Goal: Information Seeking & Learning: Learn about a topic

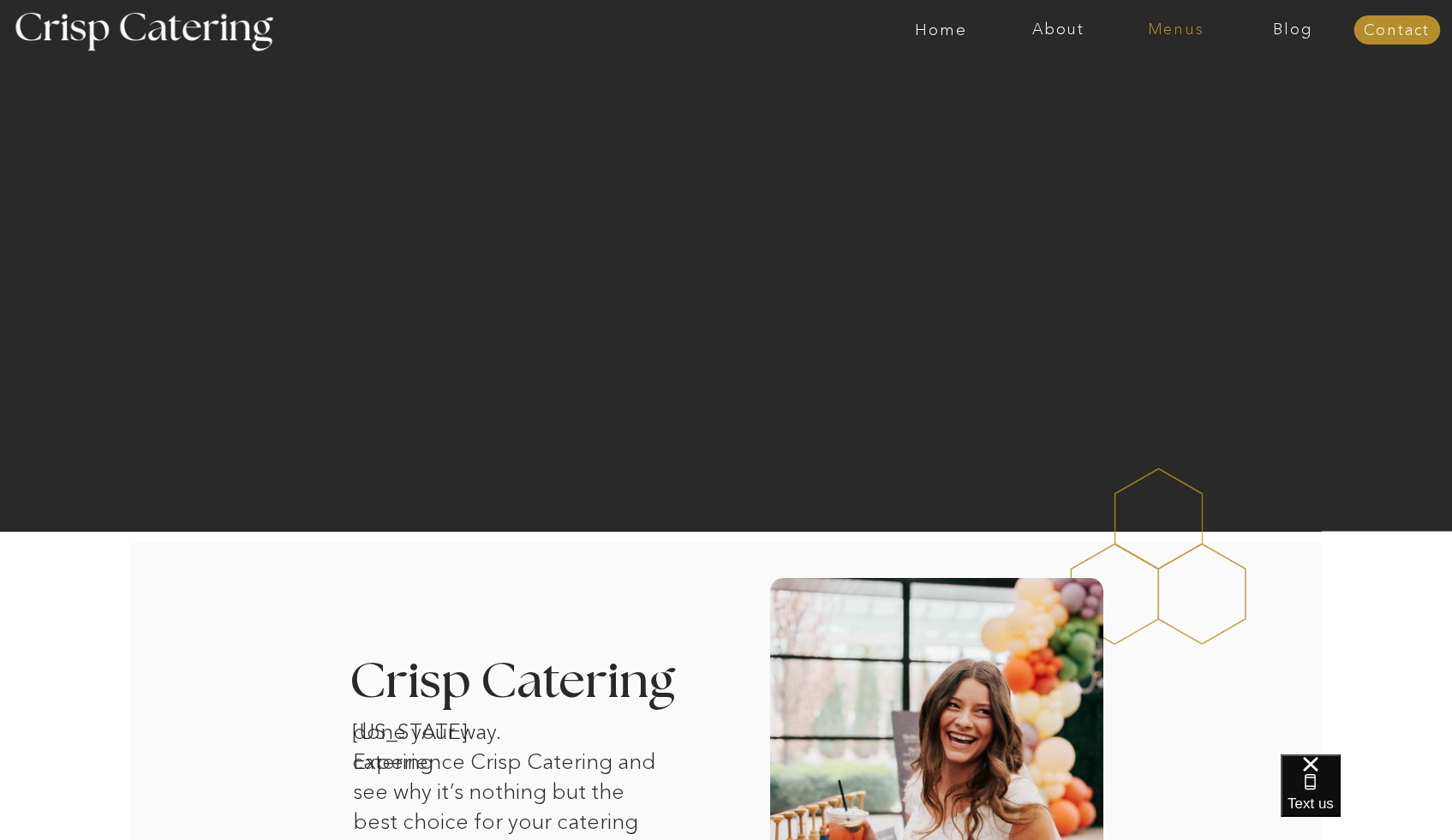
click at [1166, 30] on nav "Menus" at bounding box center [1176, 29] width 118 height 17
click at [1153, 103] on nav "Winter (Sep-Feb)" at bounding box center [1174, 100] width 140 height 17
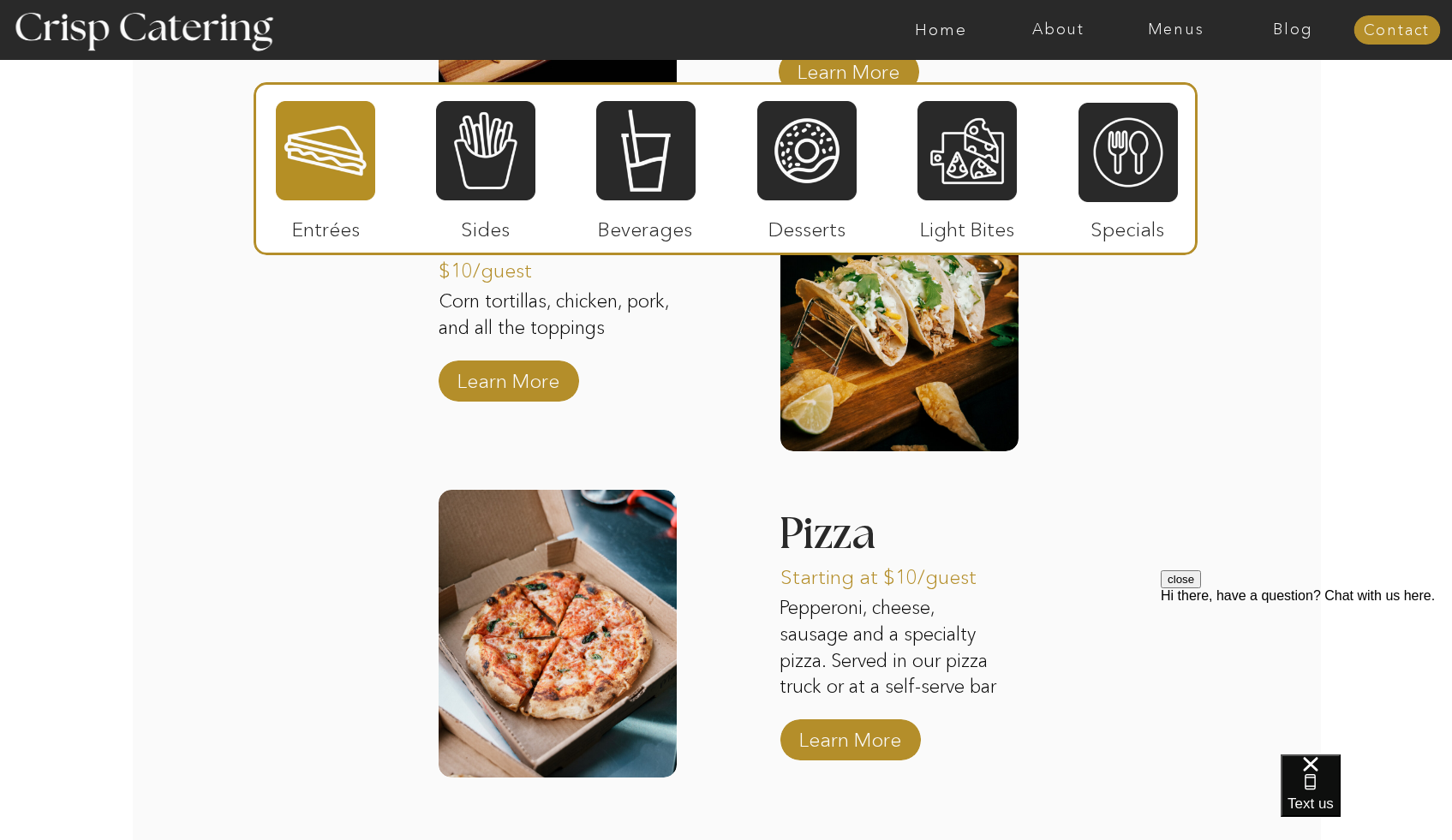
scroll to position [2547, 0]
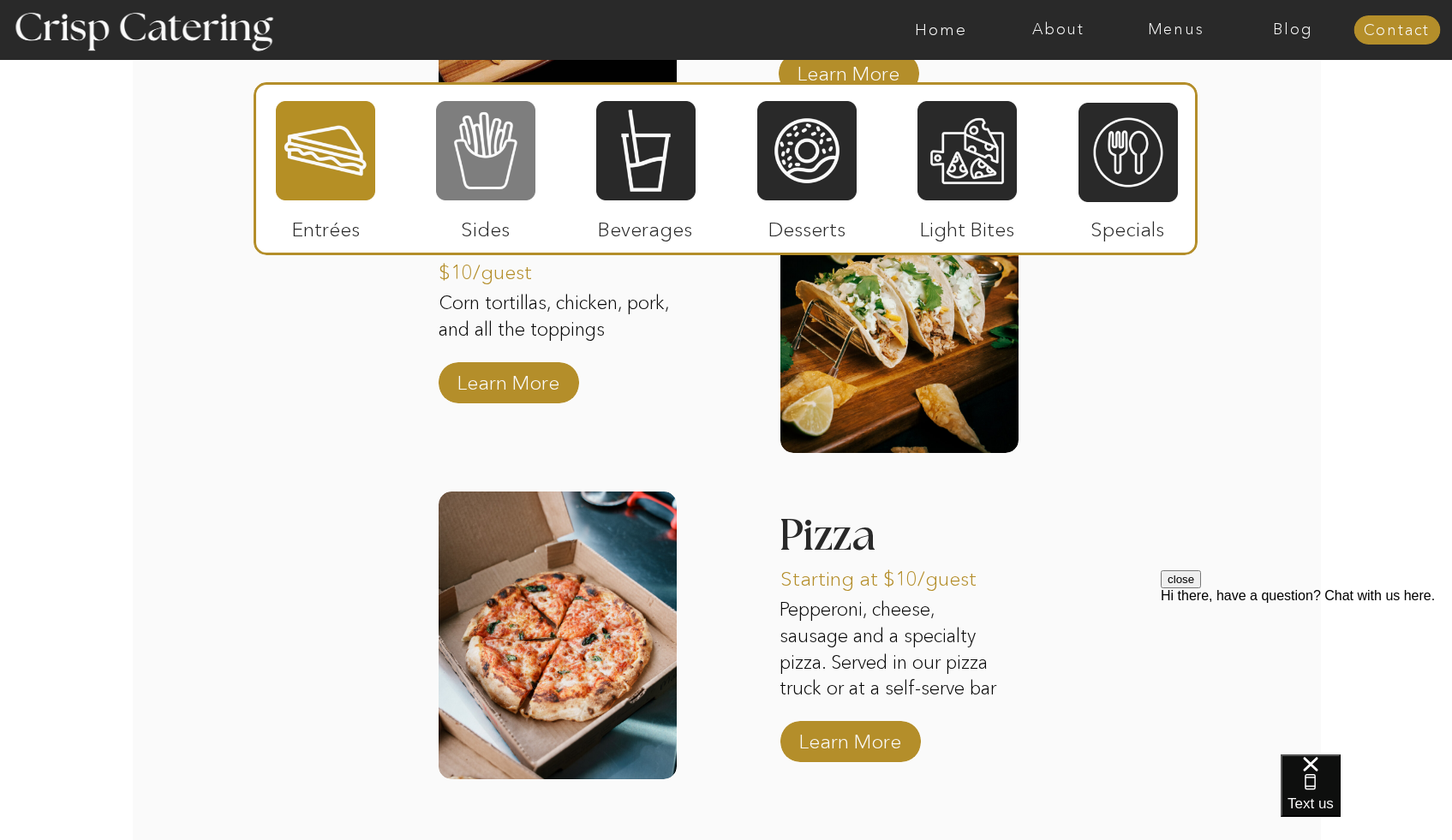
click at [495, 186] on div at bounding box center [485, 150] width 99 height 103
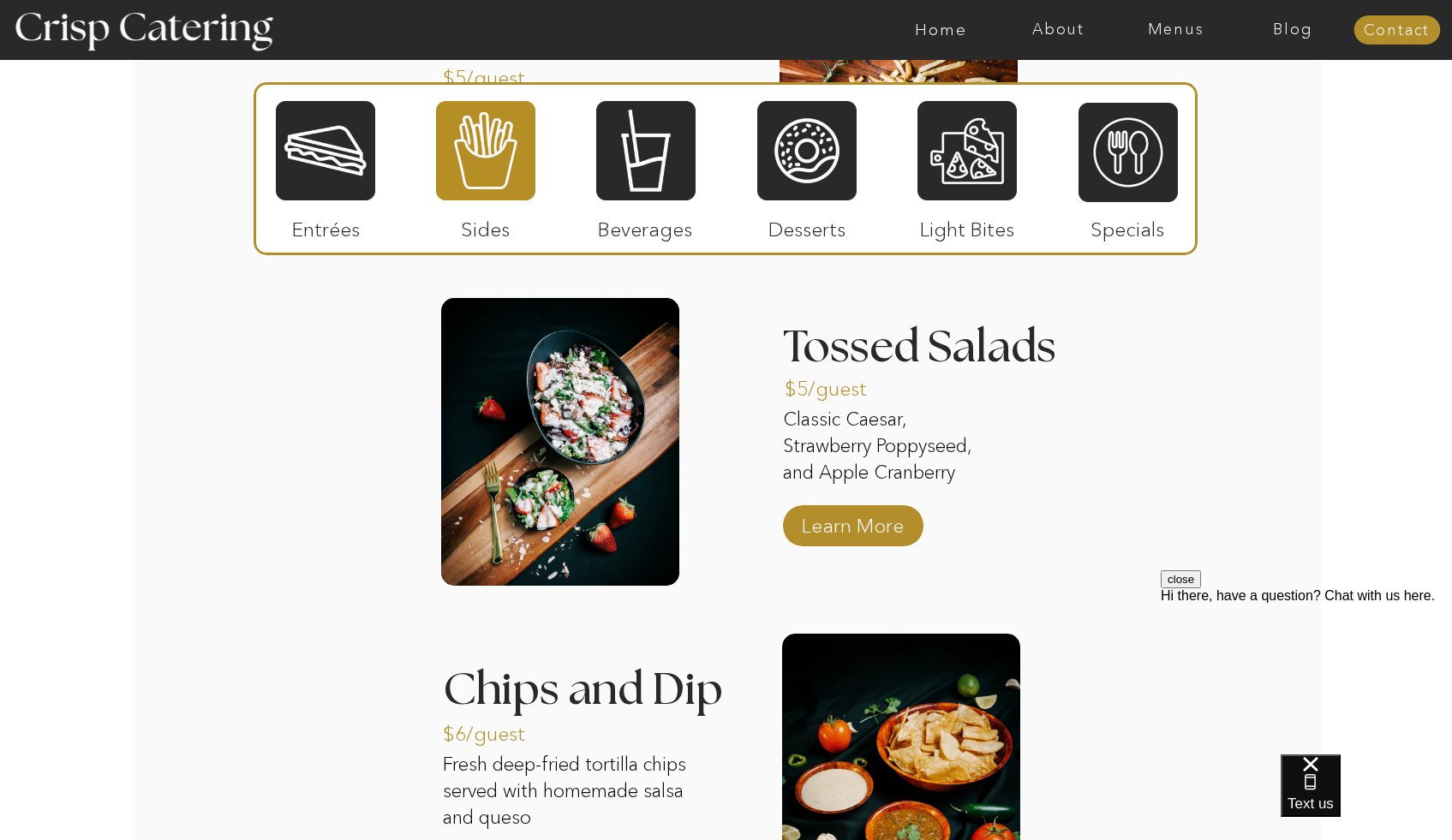
scroll to position [2429, 0]
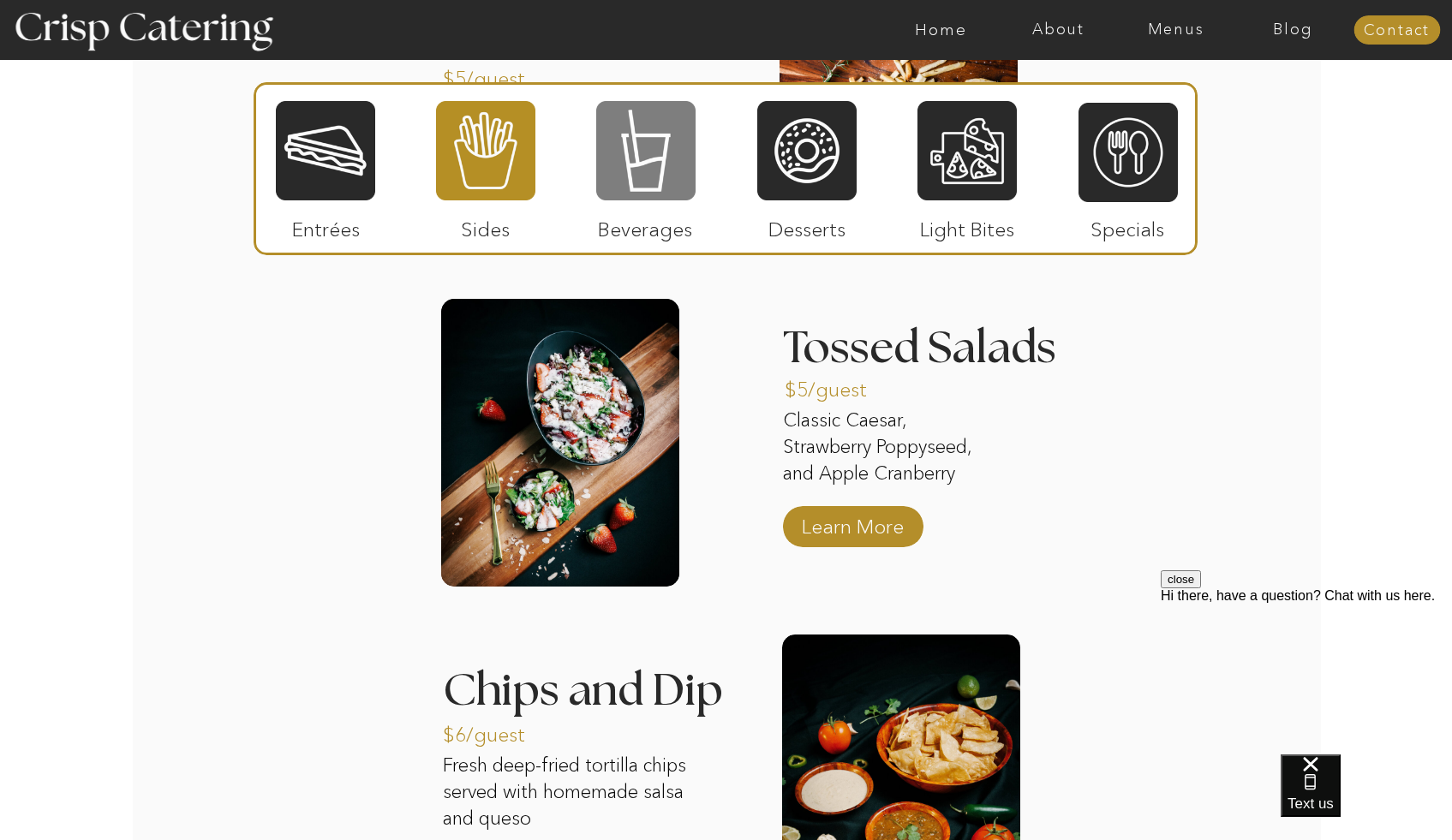
click at [647, 155] on div at bounding box center [645, 150] width 99 height 103
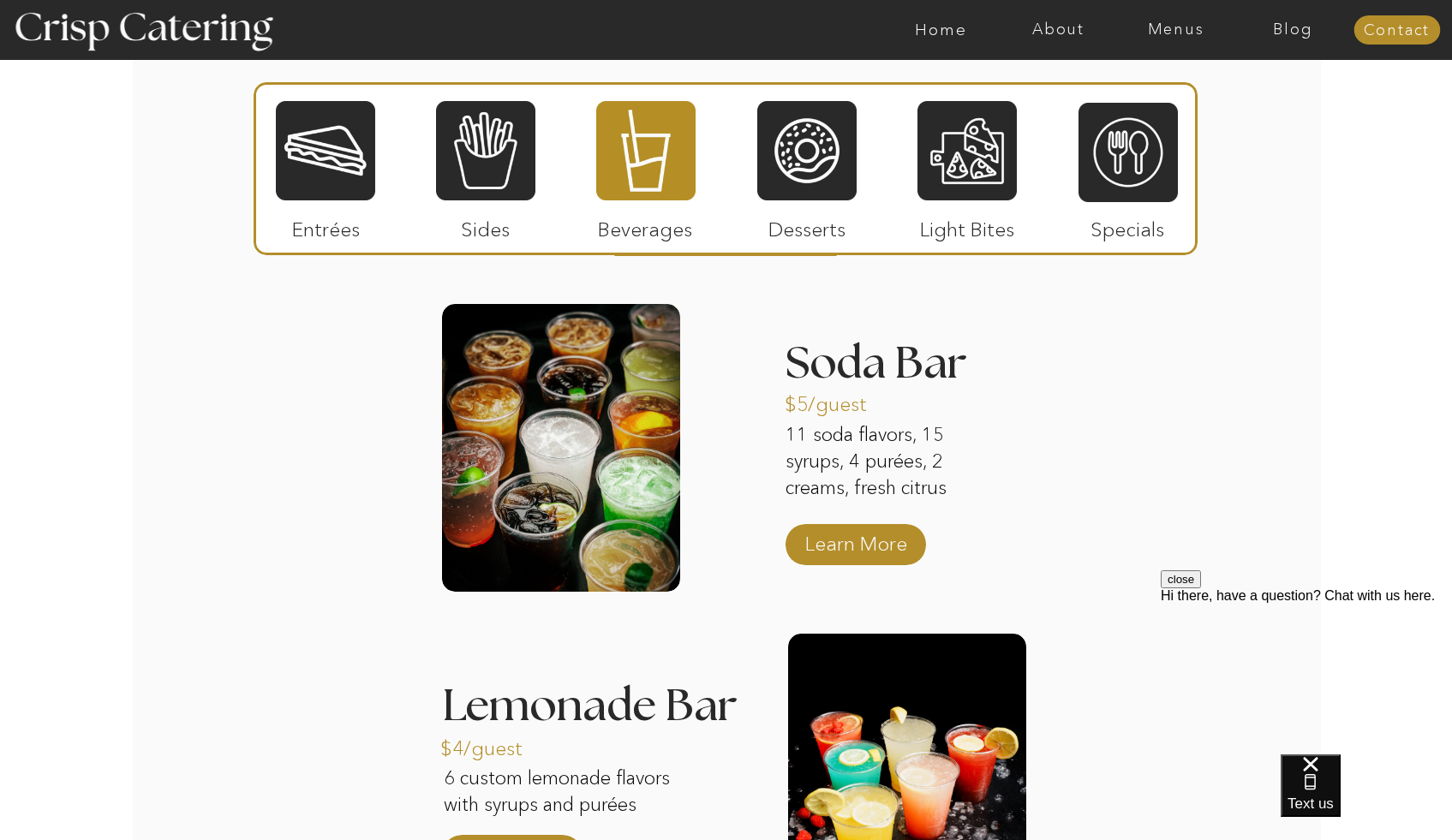
scroll to position [2008, 0]
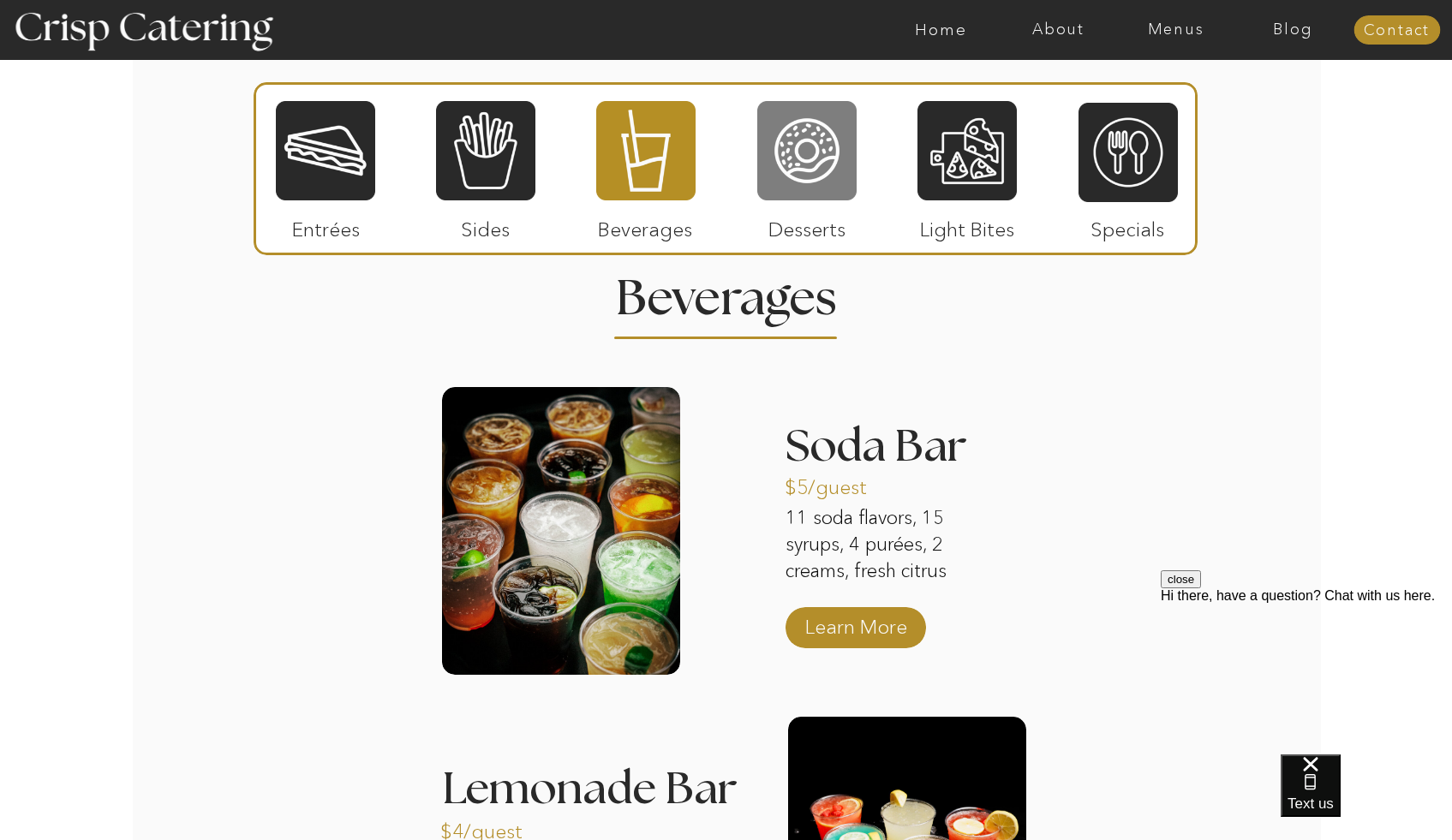
click at [802, 182] on div at bounding box center [806, 150] width 99 height 103
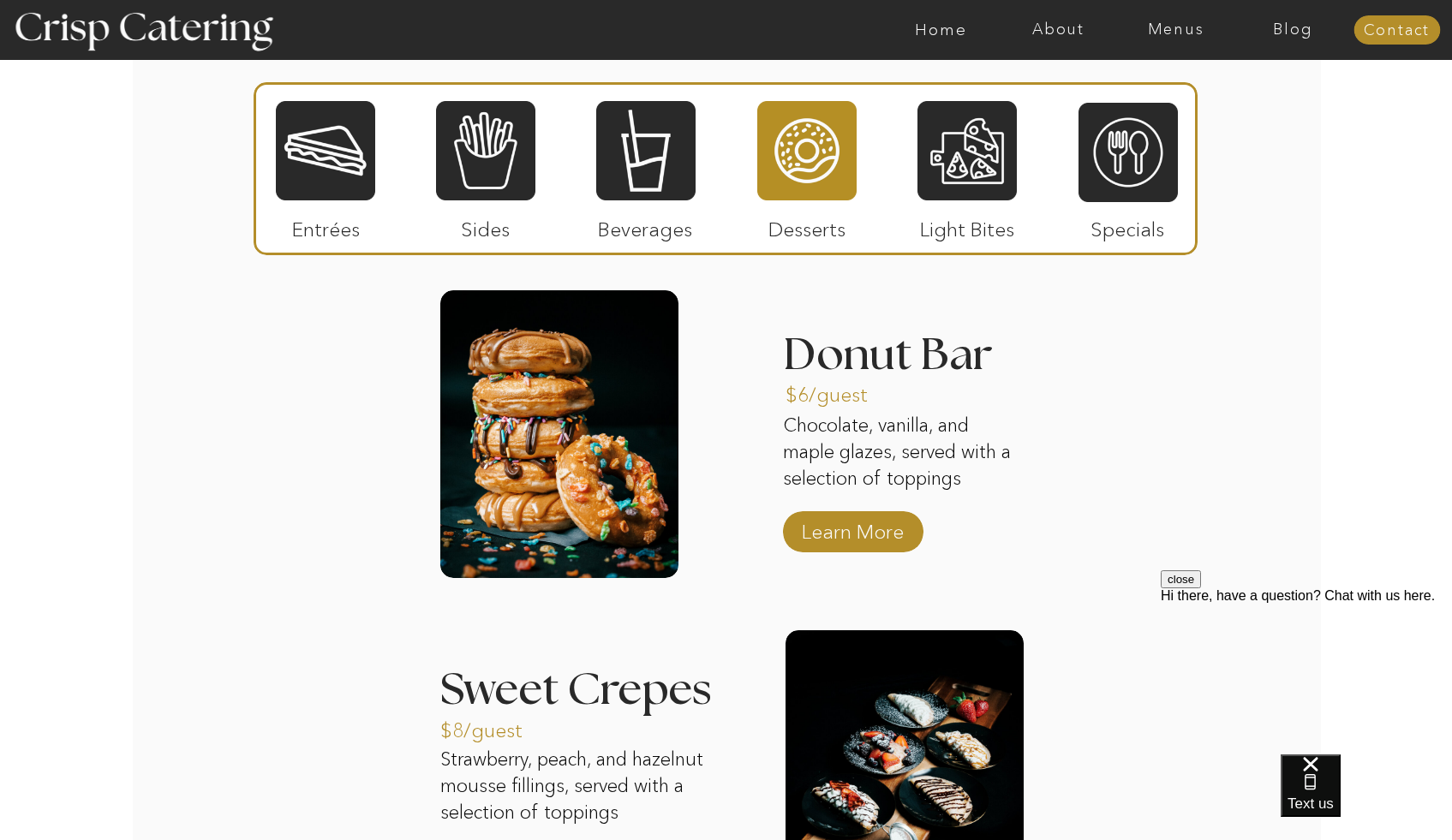
scroll to position [1989, 0]
